Goal: Book appointment/travel/reservation

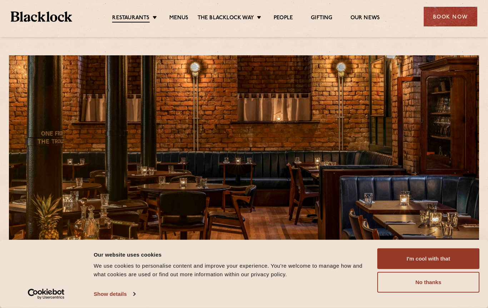
click at [447, 258] on button "I'm cool with that" at bounding box center [428, 259] width 102 height 21
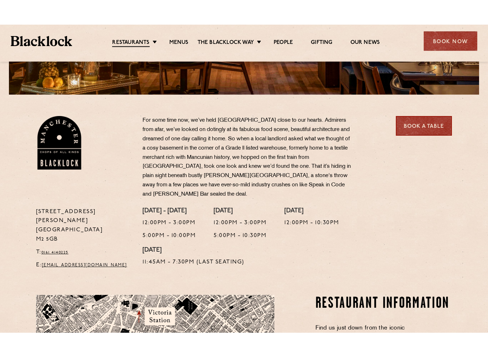
scroll to position [168, 0]
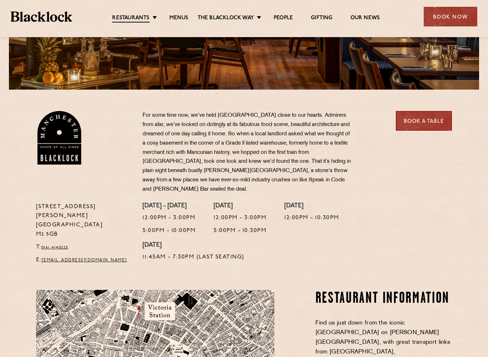
click at [182, 20] on link "Menus" at bounding box center [178, 18] width 19 height 7
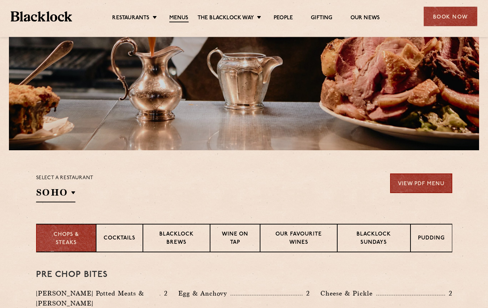
scroll to position [107, 0]
click at [368, 237] on p "Blacklock Sundays" at bounding box center [374, 239] width 58 height 17
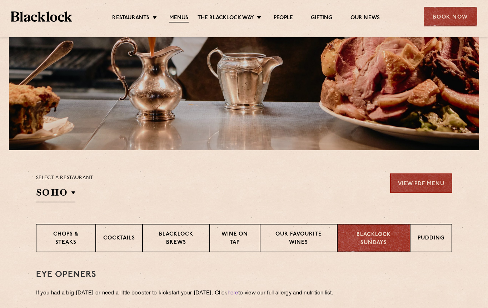
click at [370, 238] on p "Blacklock Sundays" at bounding box center [374, 239] width 58 height 16
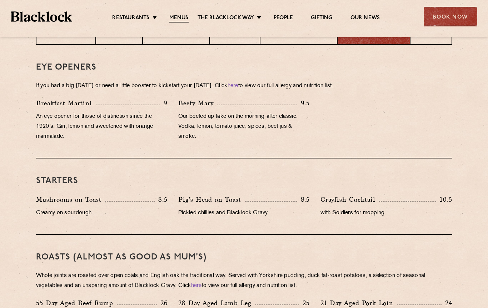
scroll to position [313, 0]
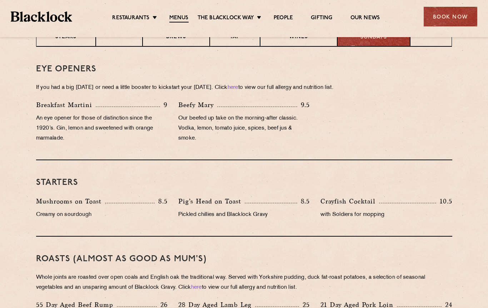
click at [455, 16] on div "Book Now" at bounding box center [451, 17] width 54 height 20
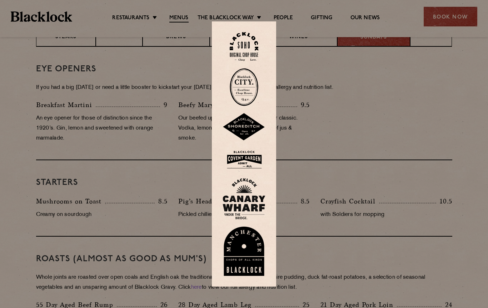
click at [332, 260] on div at bounding box center [244, 154] width 488 height 308
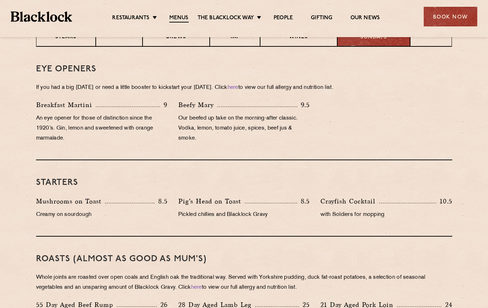
click at [452, 17] on div "Book Now" at bounding box center [451, 17] width 54 height 20
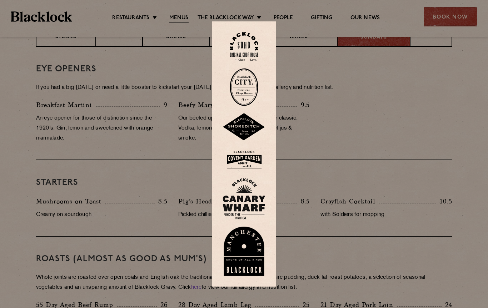
click at [248, 257] on img at bounding box center [244, 251] width 43 height 49
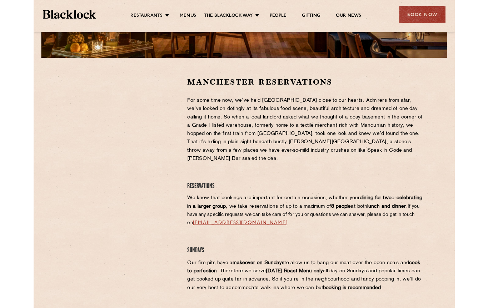
scroll to position [210, 0]
